Goal: Transaction & Acquisition: Purchase product/service

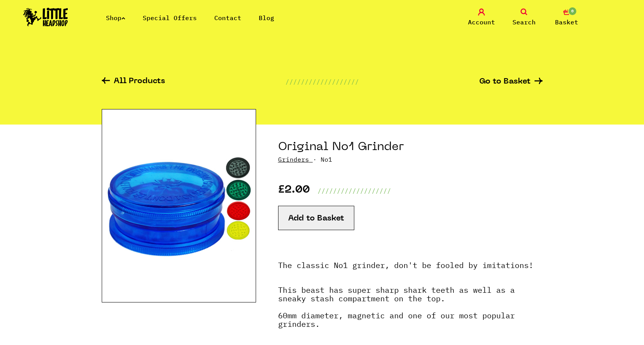
click at [324, 231] on div "Add to Basket" at bounding box center [410, 228] width 264 height 44
click at [326, 224] on button "Add to Basket" at bounding box center [316, 218] width 76 height 24
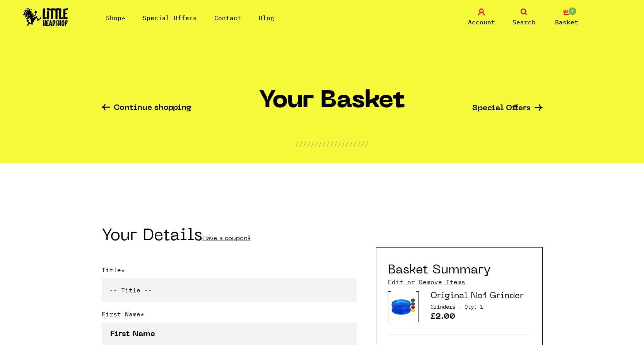
click at [561, 16] on link "1 Basket" at bounding box center [566, 18] width 39 height 18
